Goal: Task Accomplishment & Management: Use online tool/utility

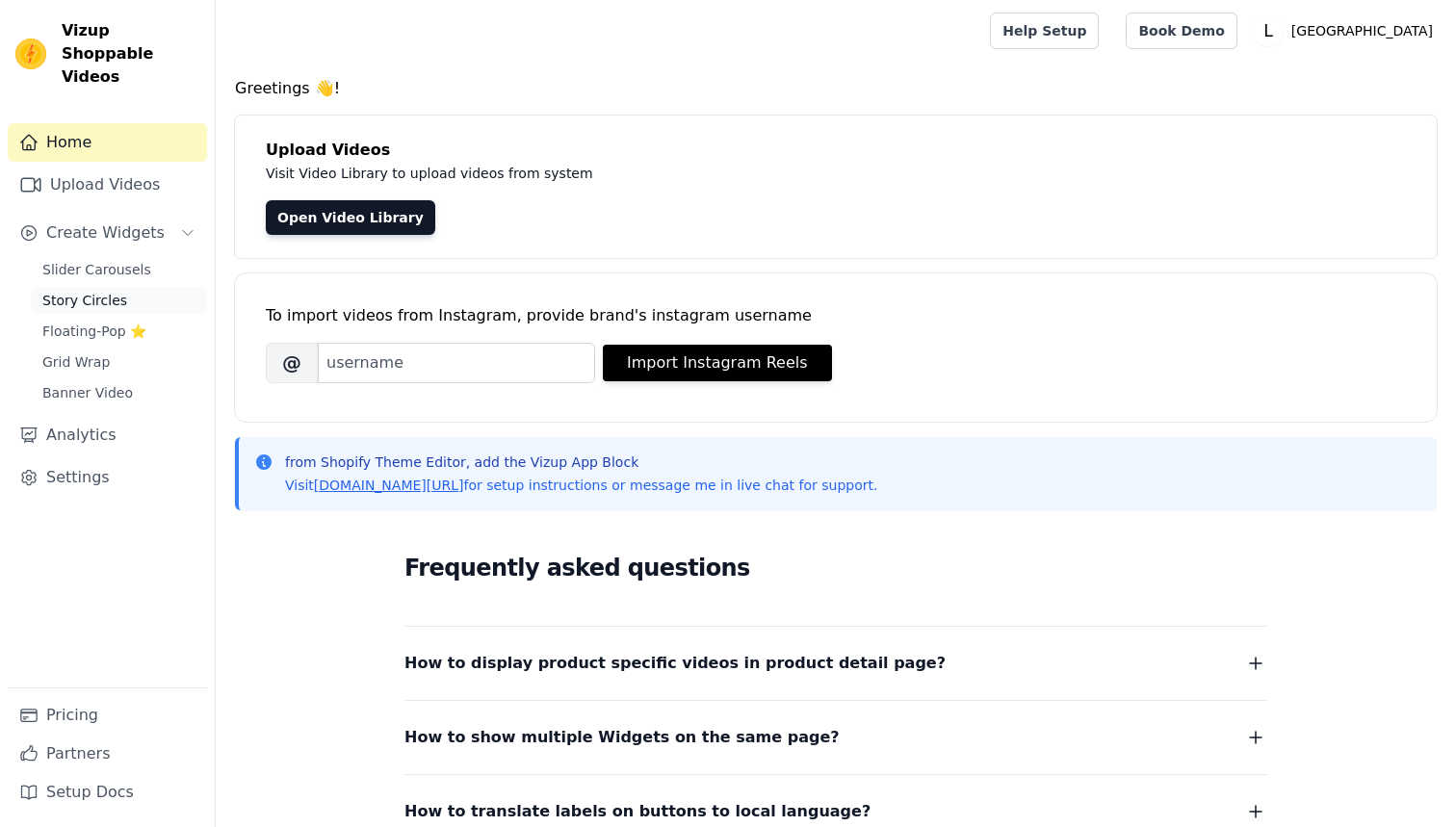
click at [93, 291] on span "Story Circles" at bounding box center [85, 301] width 85 height 19
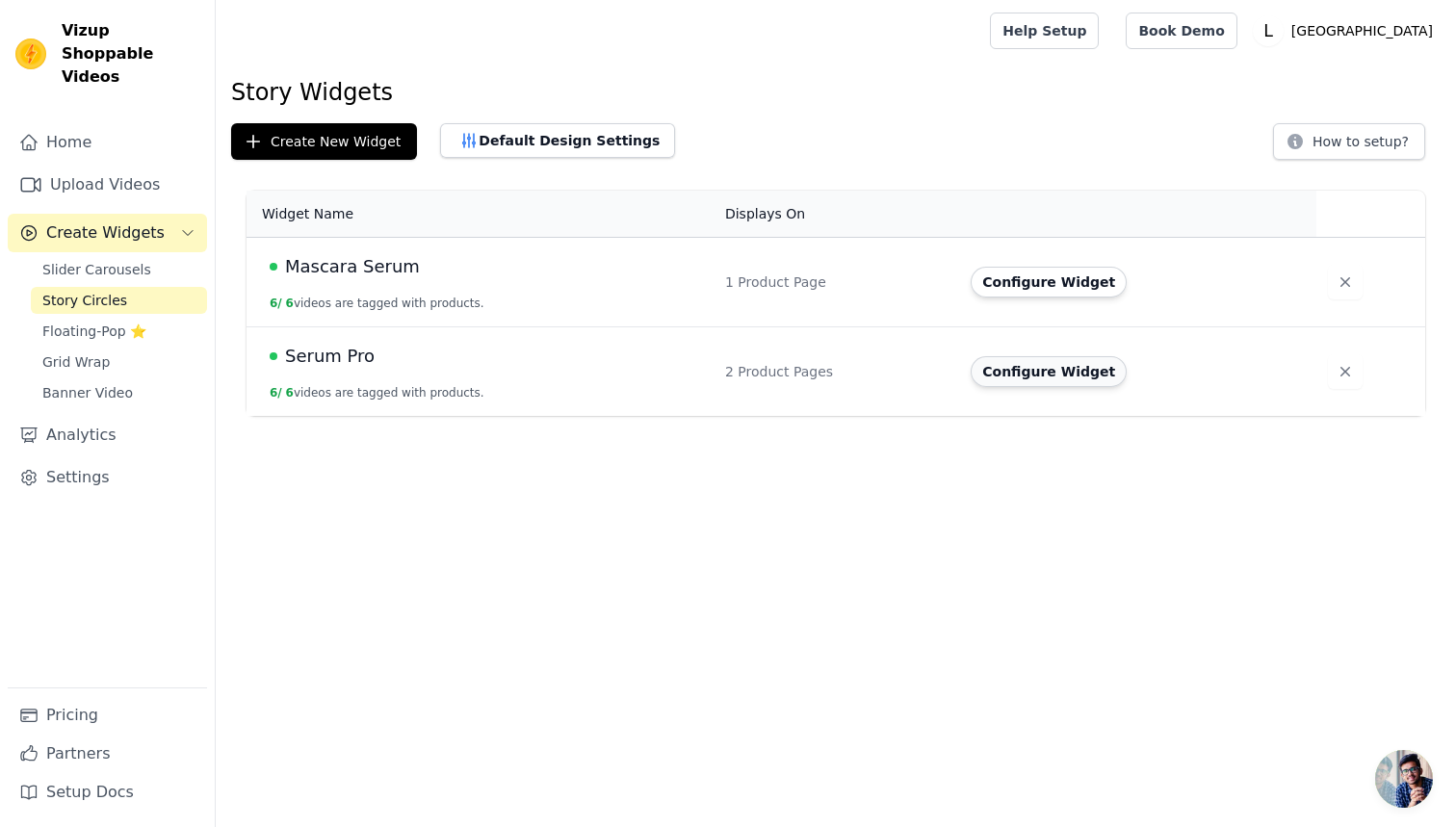
click at [1089, 375] on button "Configure Widget" at bounding box center [1048, 372] width 156 height 31
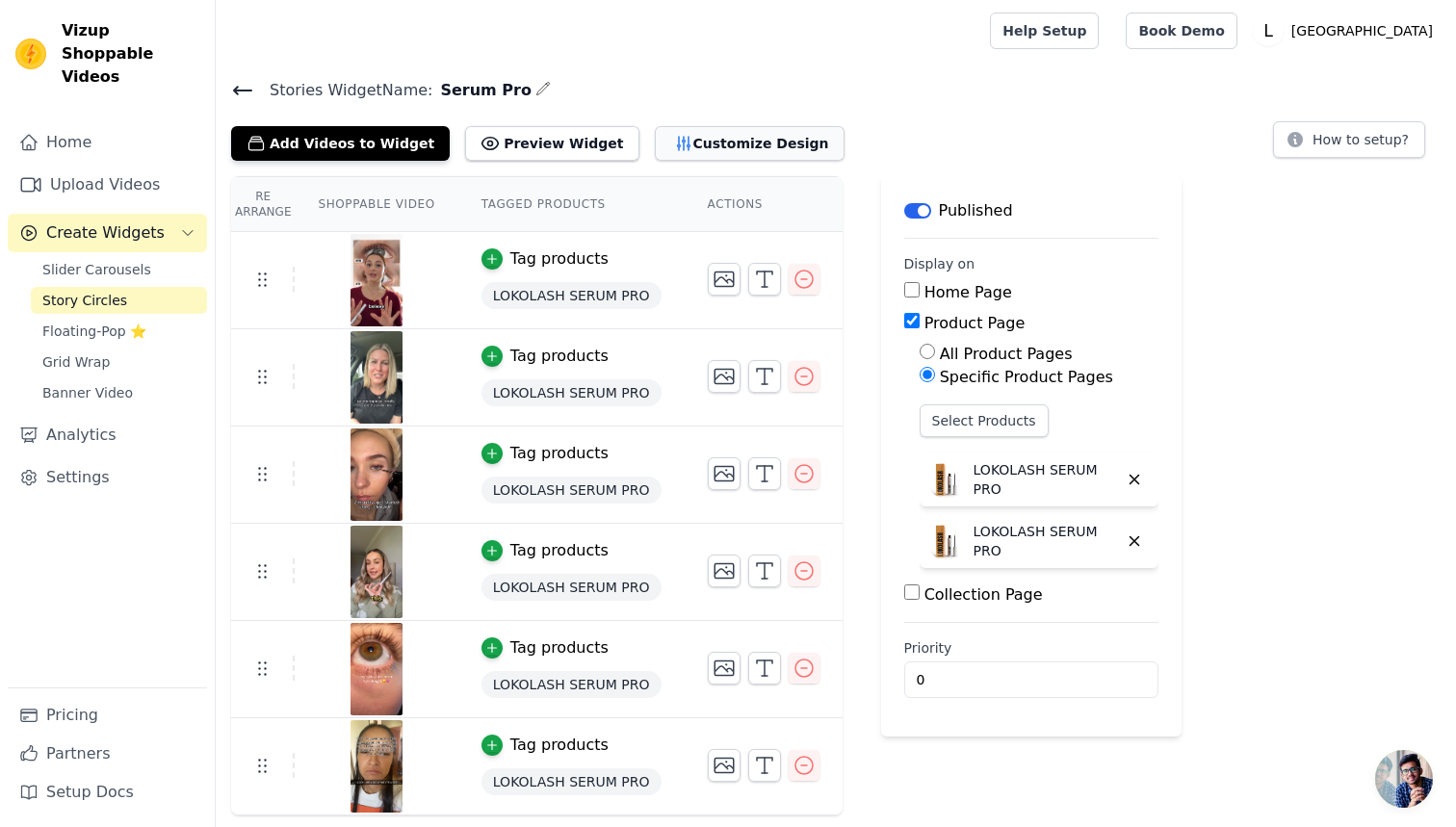
click at [714, 142] on button "Customize Design" at bounding box center [749, 144] width 190 height 35
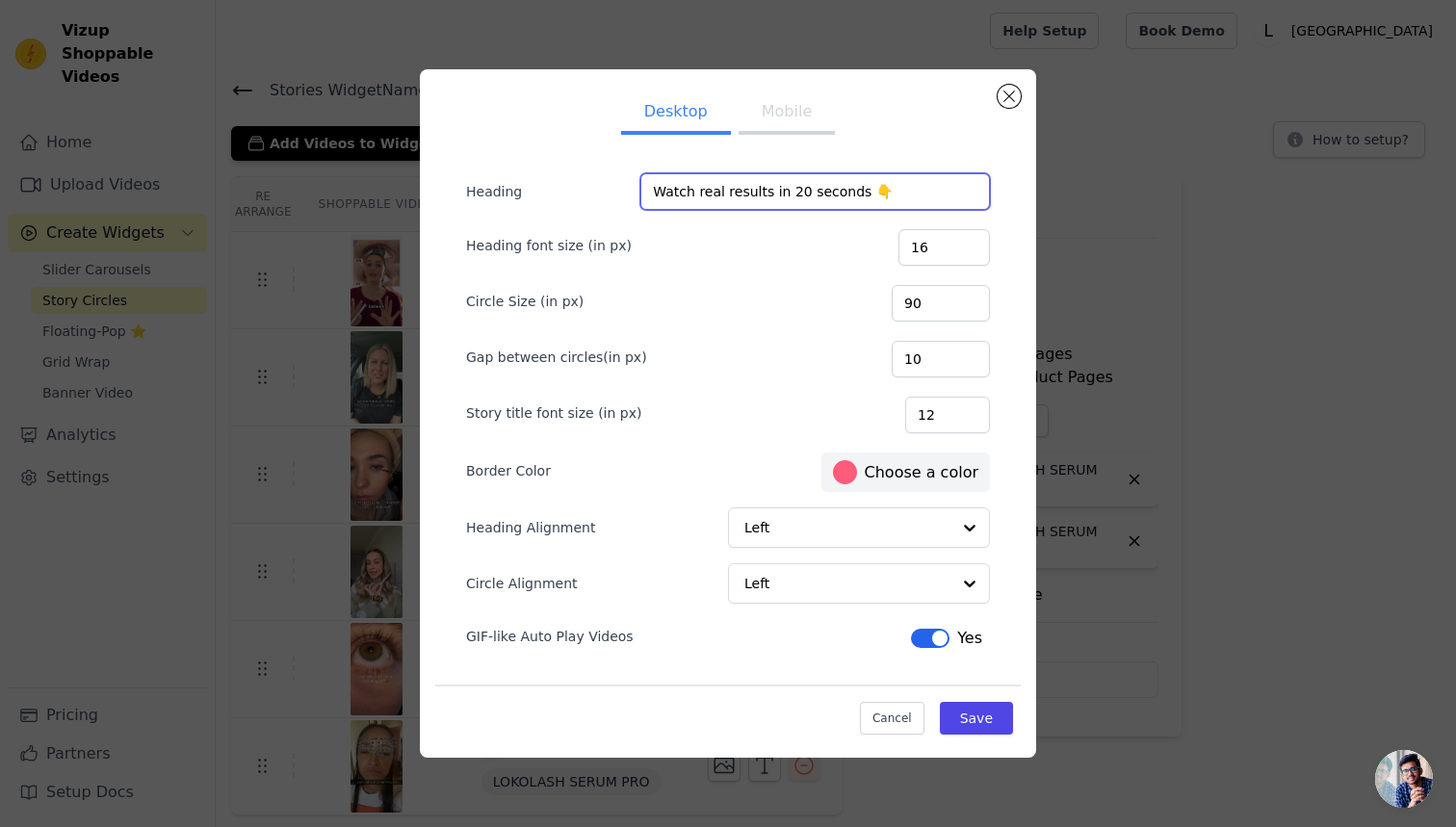
click at [815, 202] on input "Watch real results in 20 seconds 👇" at bounding box center [814, 192] width 349 height 37
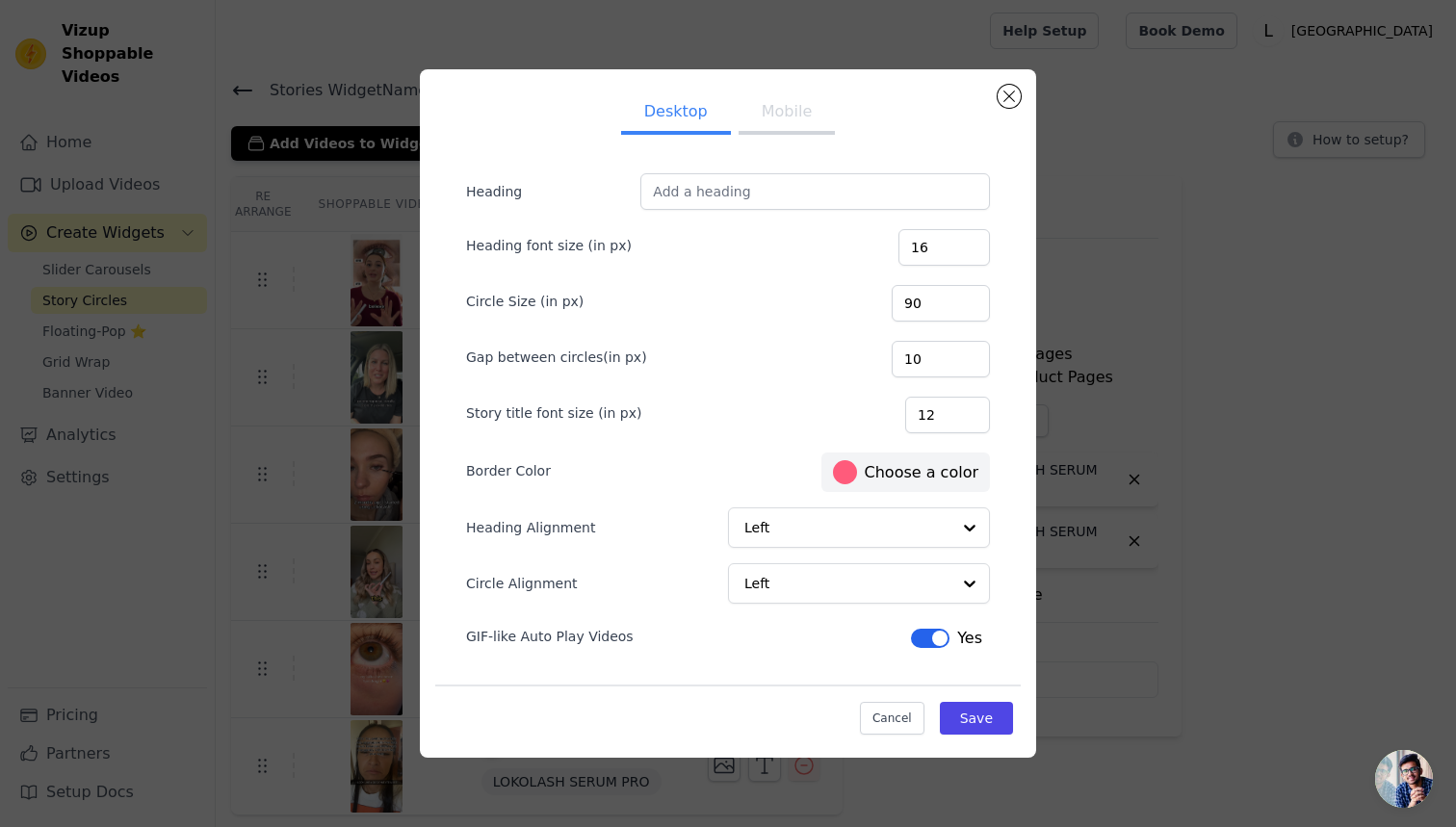
click at [792, 93] on button "Mobile" at bounding box center [786, 114] width 96 height 43
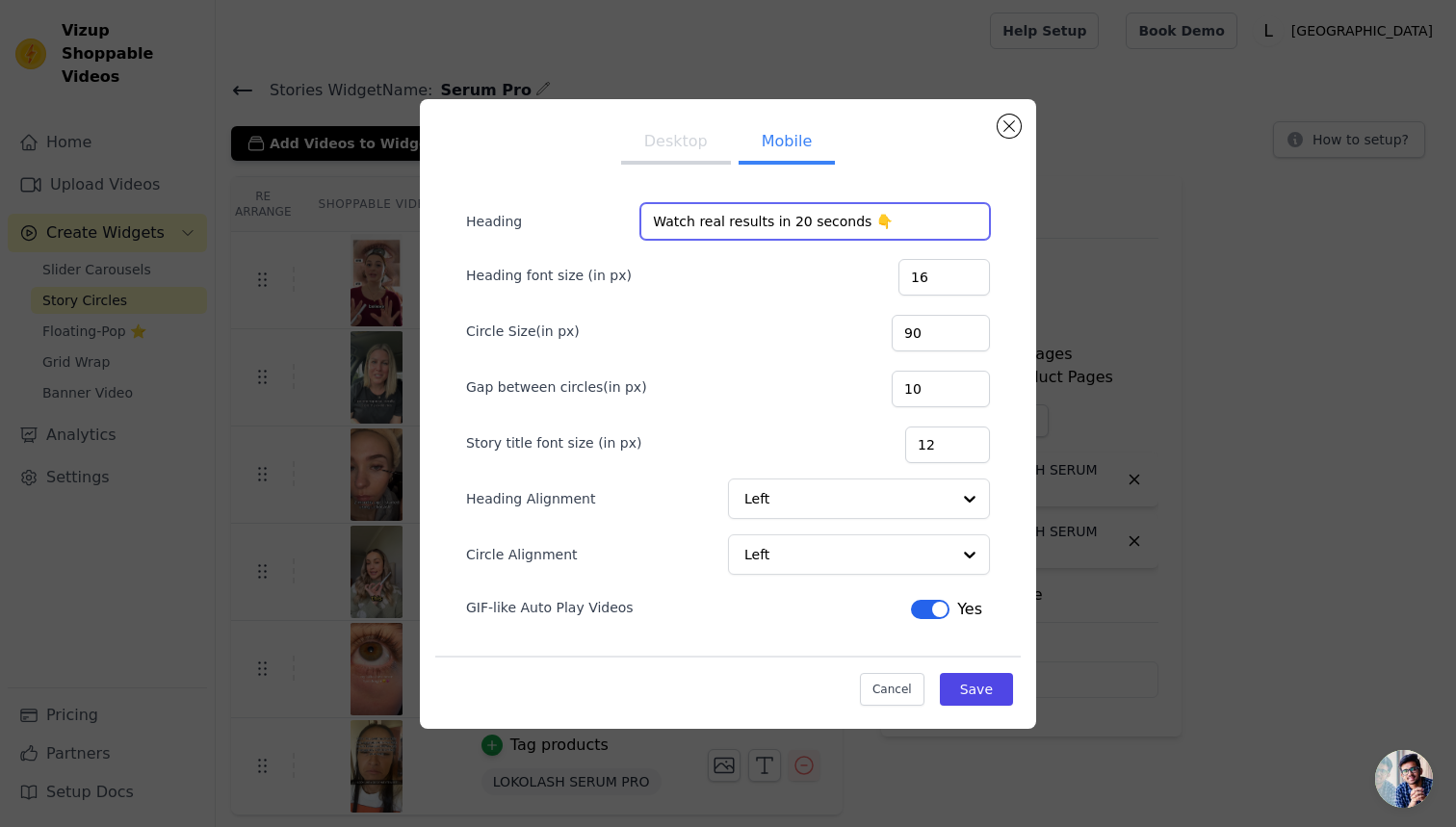
click at [808, 220] on input "Watch real results in 20 seconds 👇" at bounding box center [814, 222] width 349 height 37
click at [987, 688] on button "Save" at bounding box center [976, 690] width 73 height 33
